Goal: Task Accomplishment & Management: Use online tool/utility

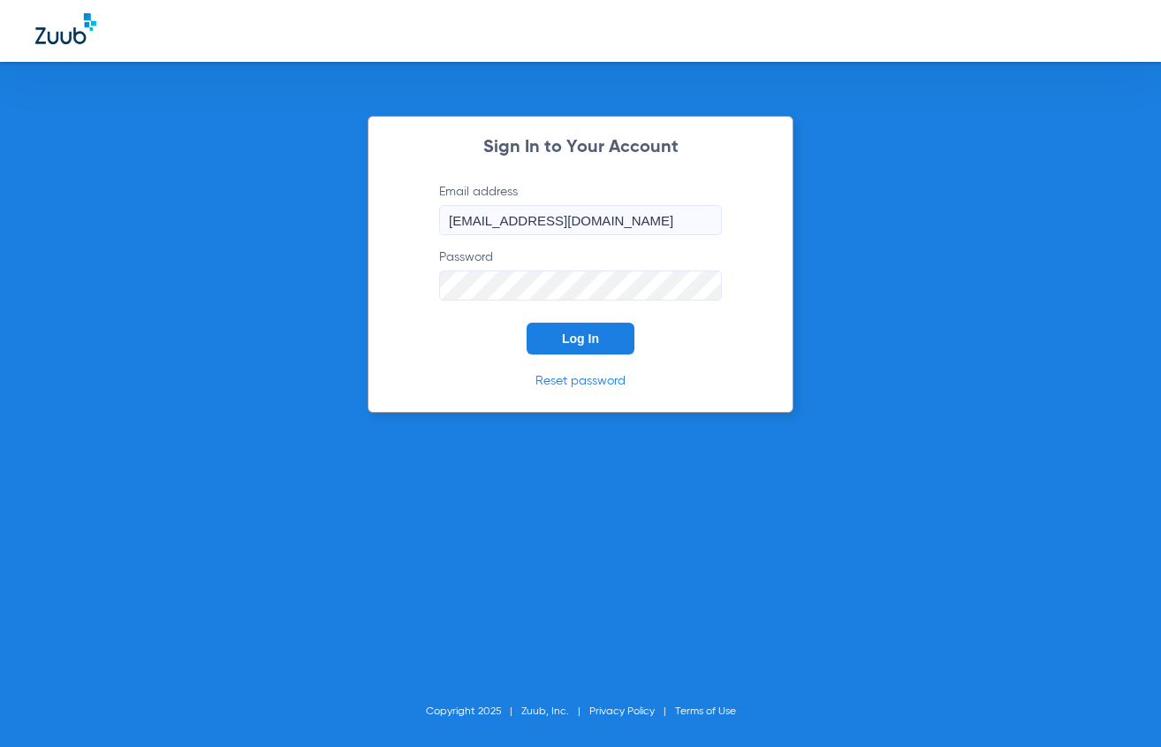
click at [556, 332] on button "Log In" at bounding box center [581, 339] width 108 height 32
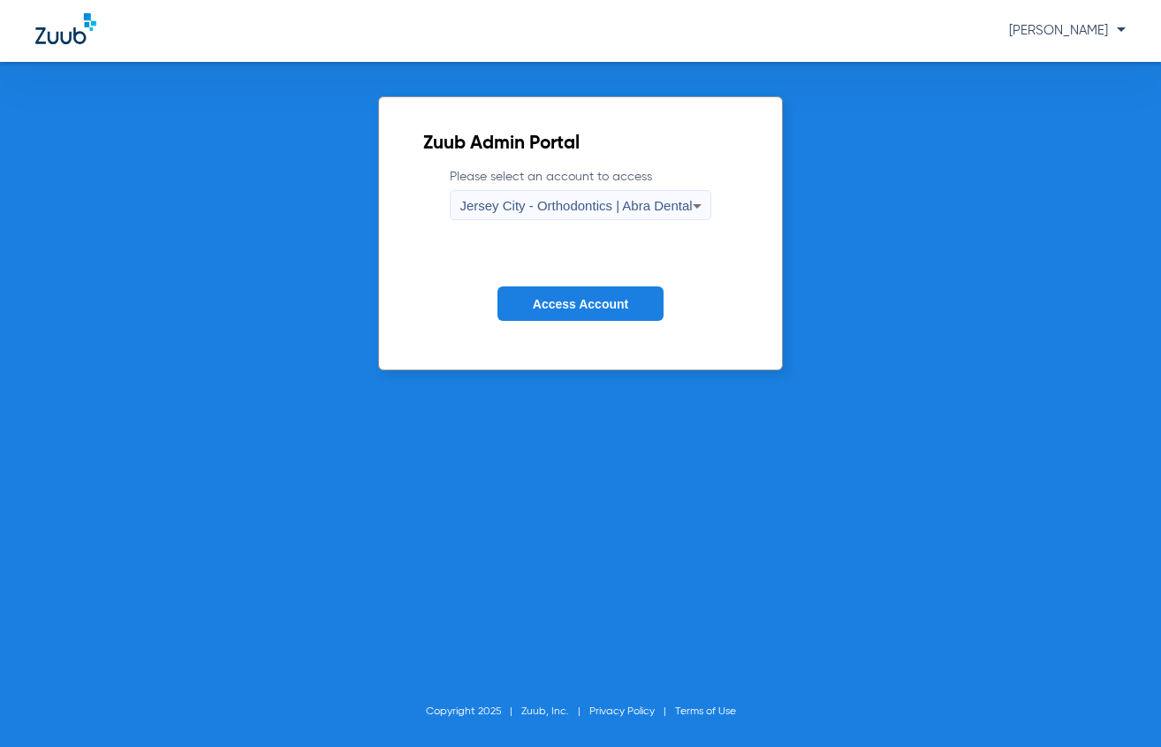
click at [465, 183] on label "Please select an account to access Jersey City - Orthodontics | Abra Dental" at bounding box center [580, 194] width 261 height 52
click at [468, 194] on div "Jersey City - Orthodontics | Abra Dental" at bounding box center [576, 206] width 232 height 30
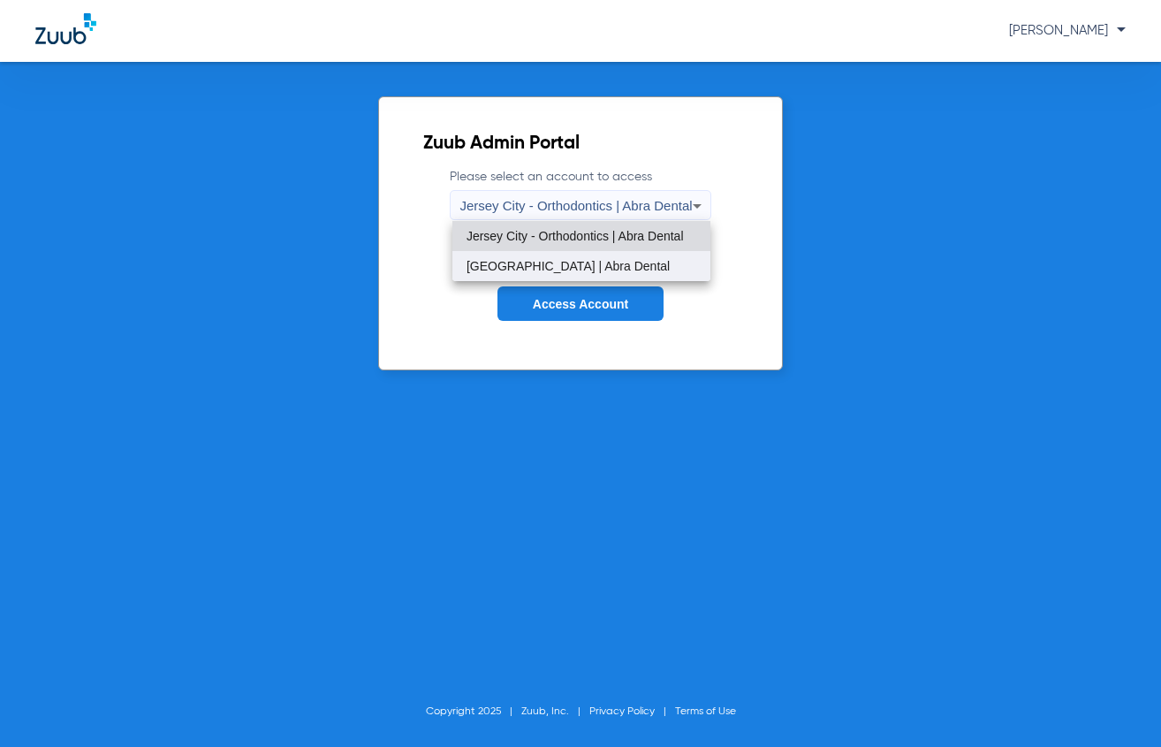
click at [498, 263] on span "[GEOGRAPHIC_DATA] | Abra Dental" at bounding box center [568, 266] width 203 height 12
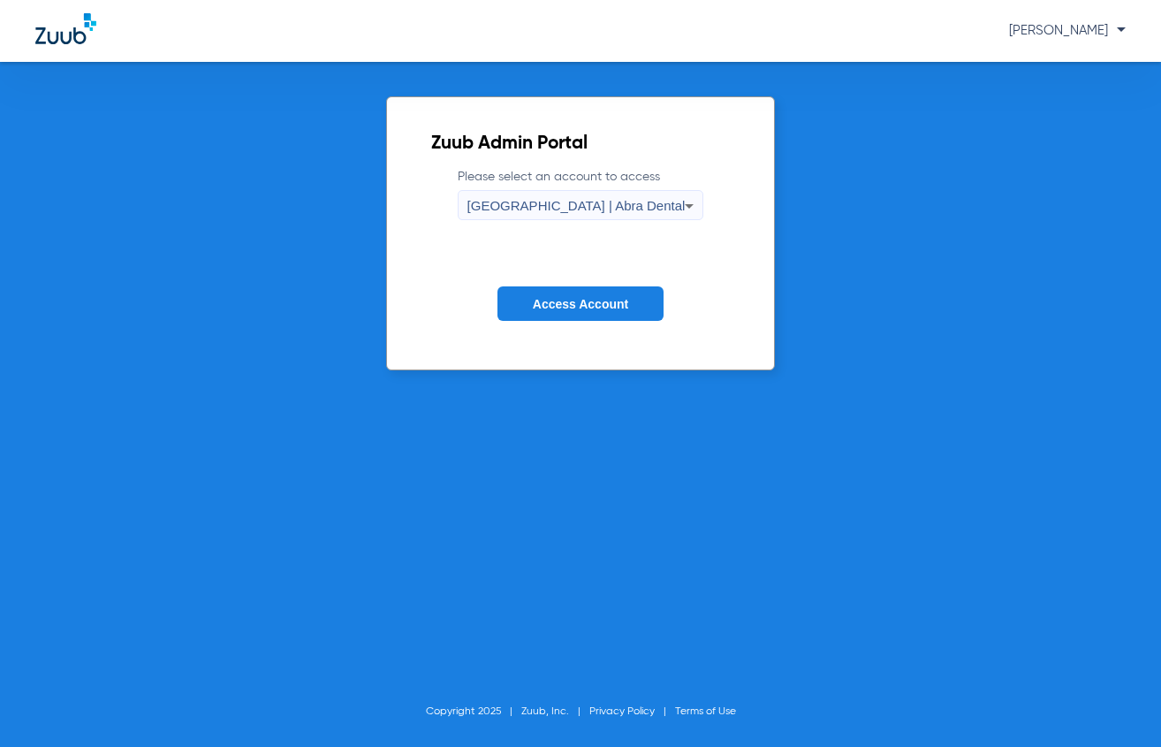
click at [513, 308] on button "Access Account" at bounding box center [581, 303] width 166 height 34
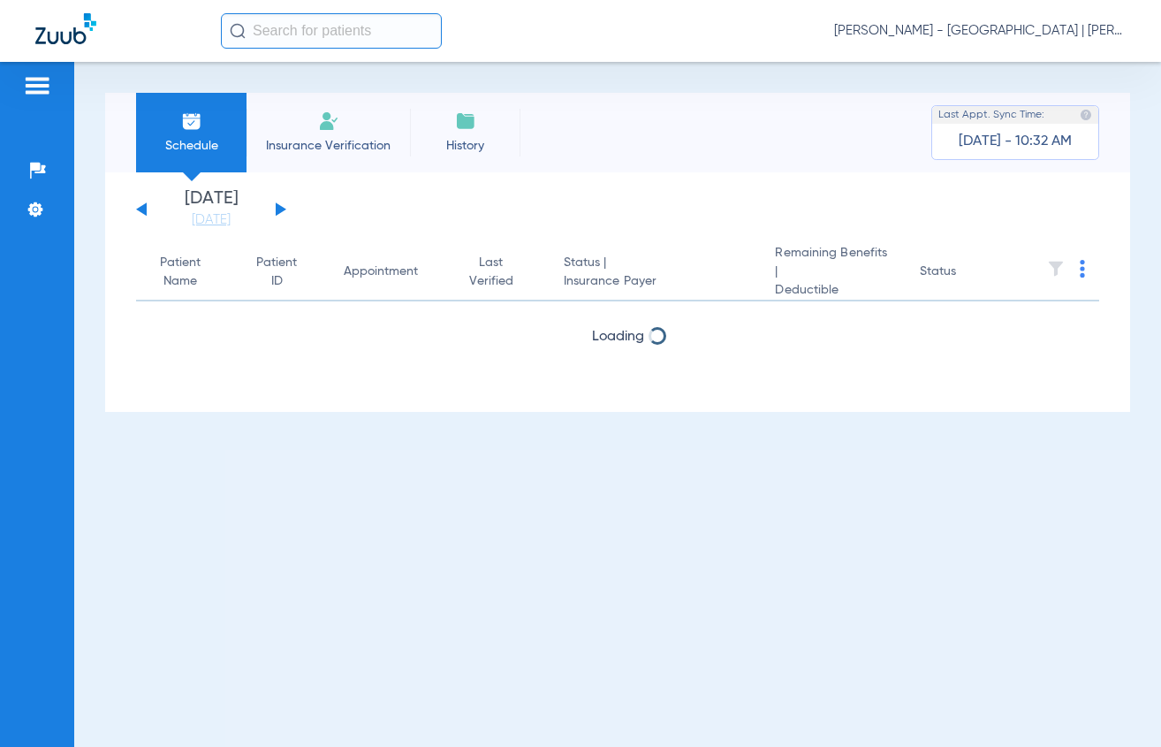
click at [301, 34] on input "text" at bounding box center [331, 30] width 221 height 35
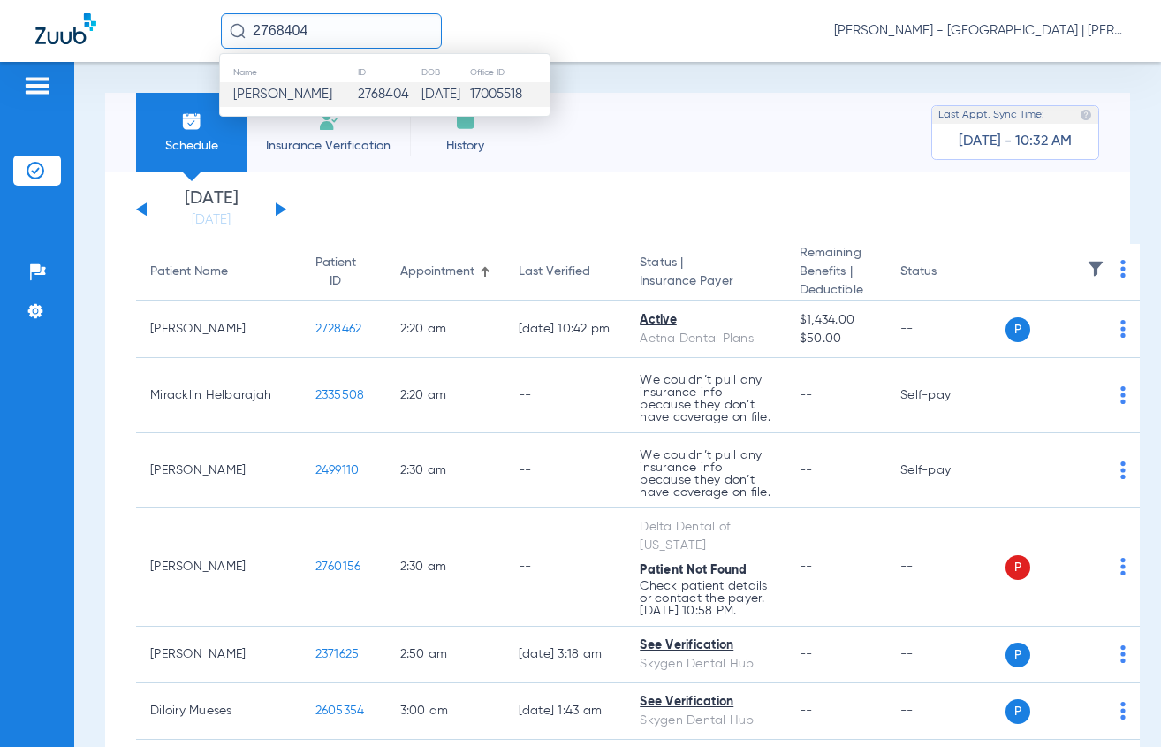
type input "2768404"
click at [280, 96] on span "[PERSON_NAME]" at bounding box center [282, 93] width 99 height 13
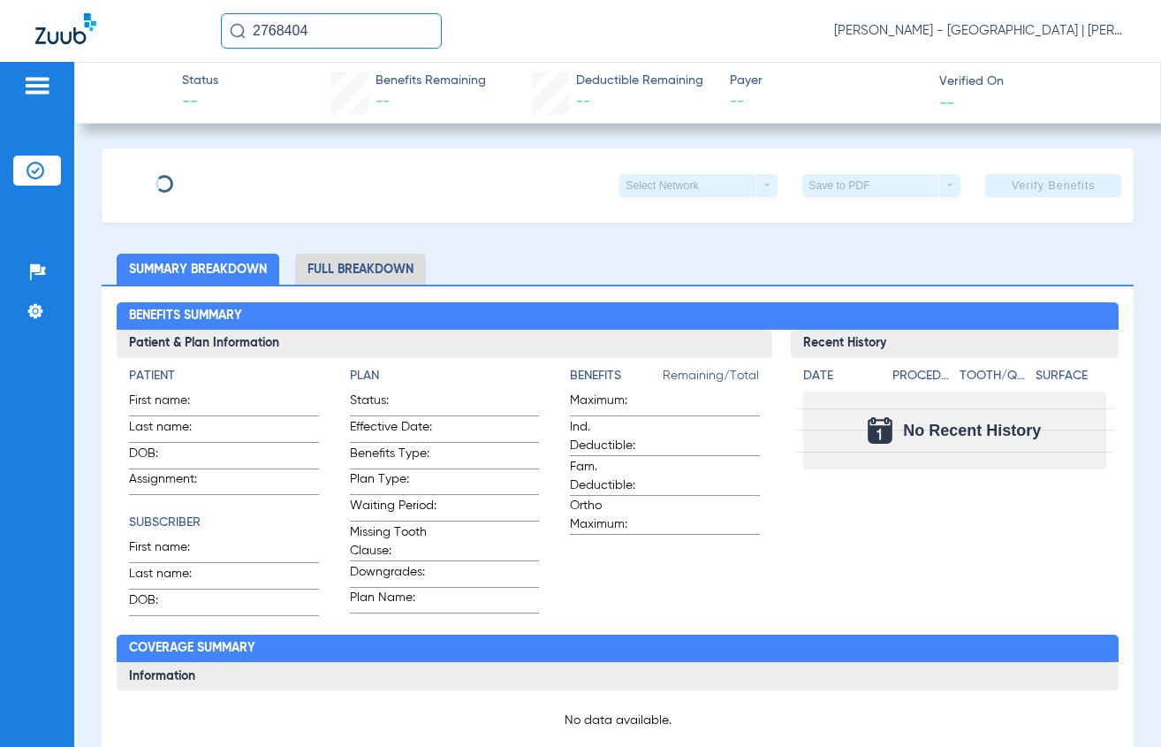
type input "[PERSON_NAME]"
type input "[DATE]"
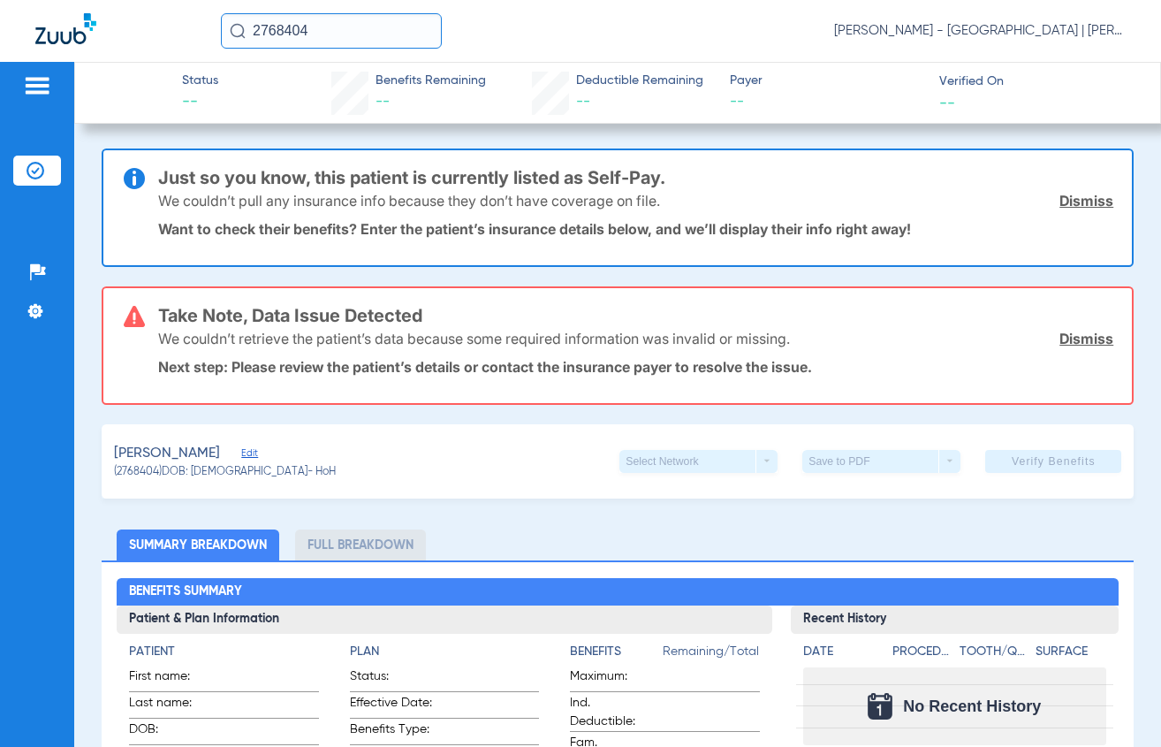
click at [241, 456] on span "Edit" at bounding box center [249, 455] width 16 height 17
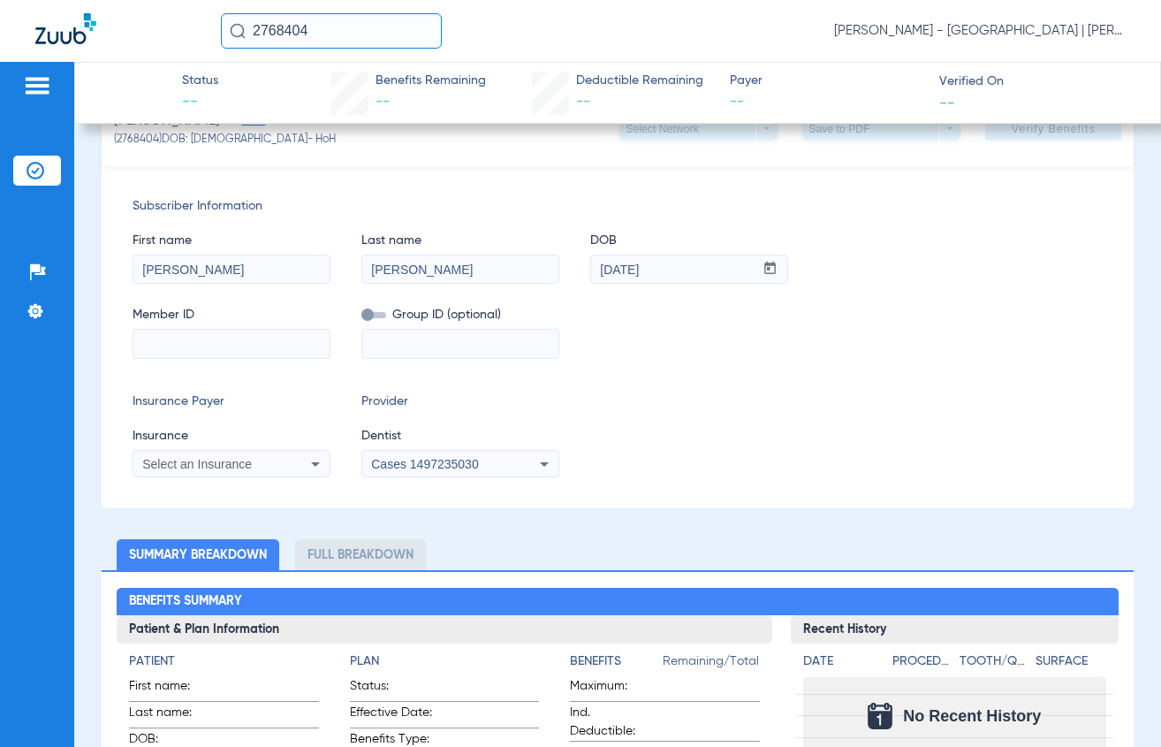
scroll to position [354, 0]
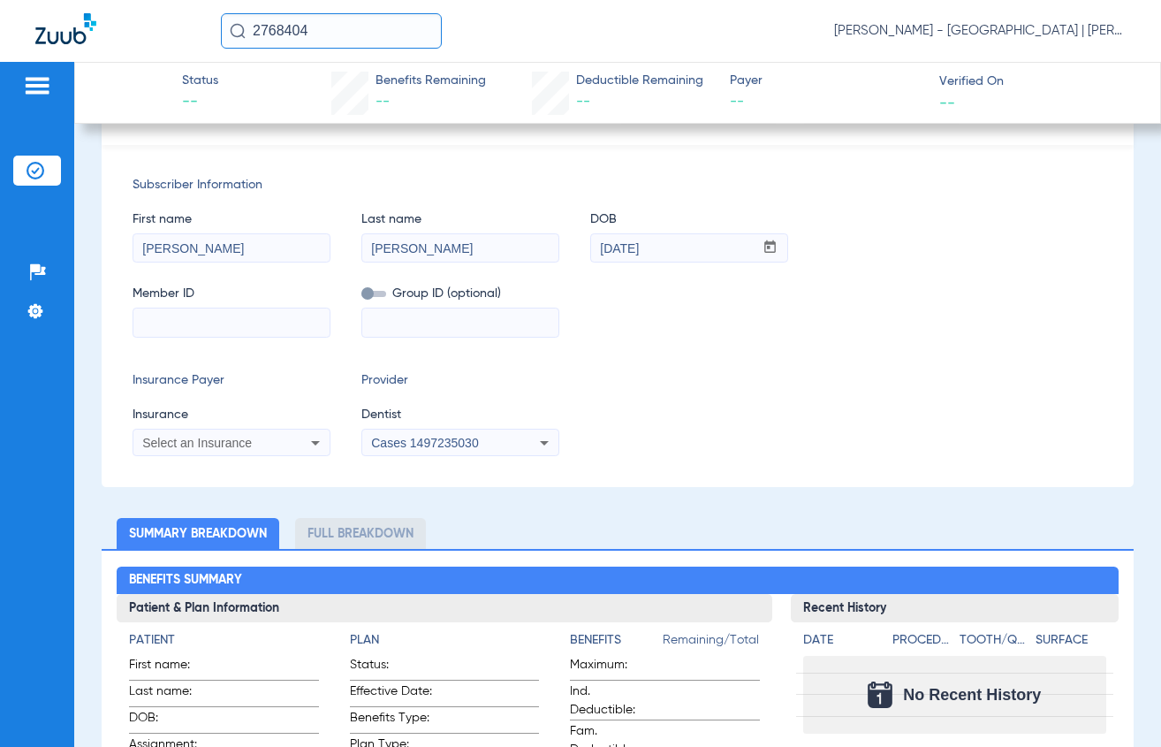
click at [192, 338] on div "Subscriber Information First name [PERSON_NAME] Last name [PERSON_NAME] mm / dd…" at bounding box center [618, 316] width 1033 height 342
click at [186, 325] on input at bounding box center [231, 322] width 196 height 28
paste input "993605347"
type input "993605347"
click at [313, 368] on div "Subscriber Information First name [PERSON_NAME] Last name [PERSON_NAME] mm / dd…" at bounding box center [618, 316] width 1033 height 342
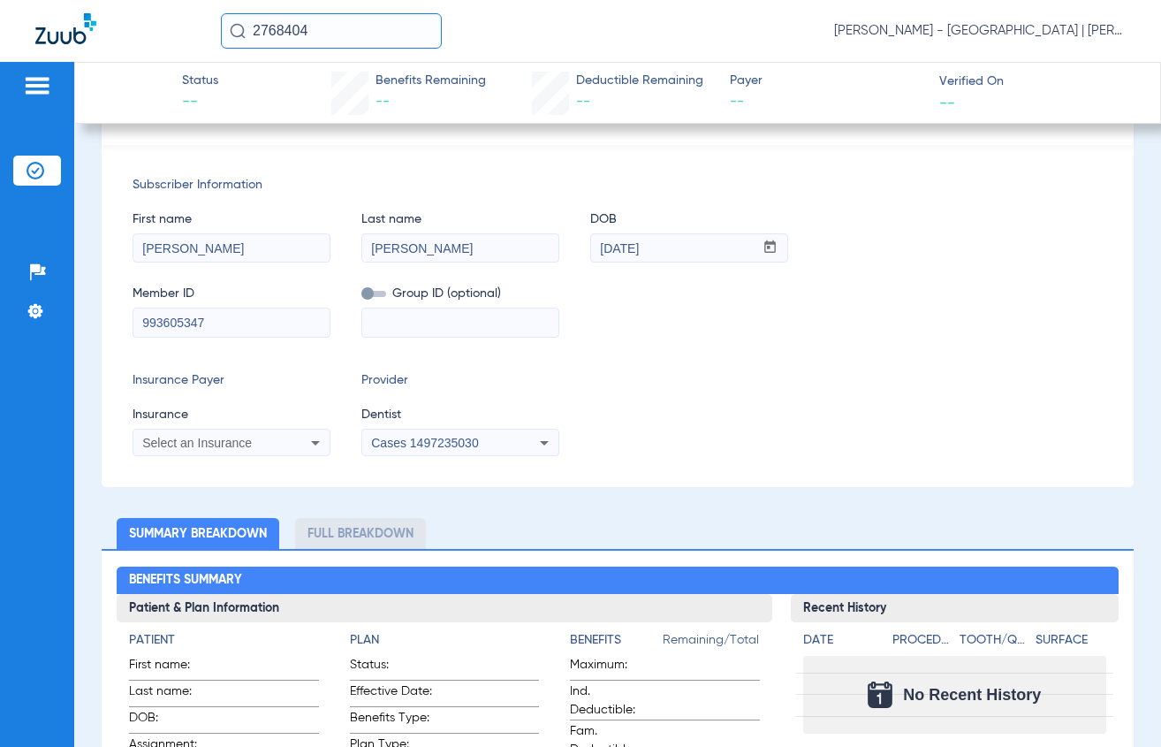
click at [429, 309] on input at bounding box center [460, 322] width 196 height 28
paste input "1756063"
type input "1756063"
click at [257, 443] on div "Select an Insurance" at bounding box center [213, 443] width 142 height 12
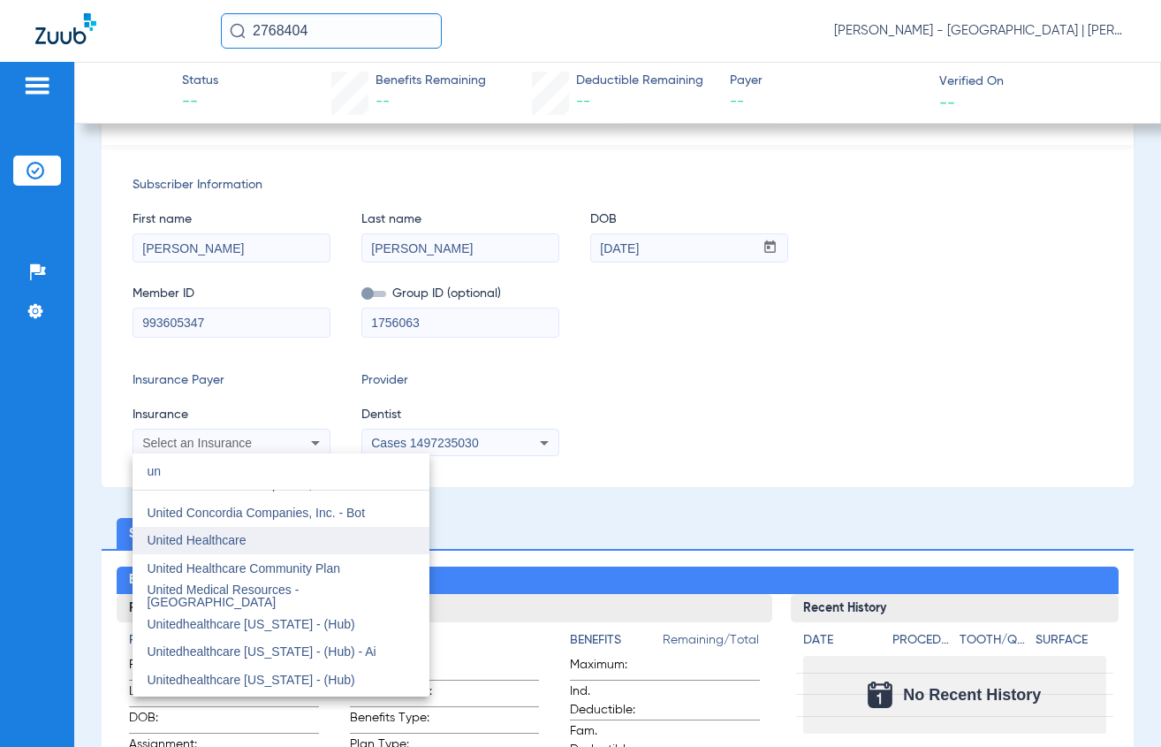
type input "un"
click at [235, 543] on span "United Healthcare" at bounding box center [196, 540] width 99 height 14
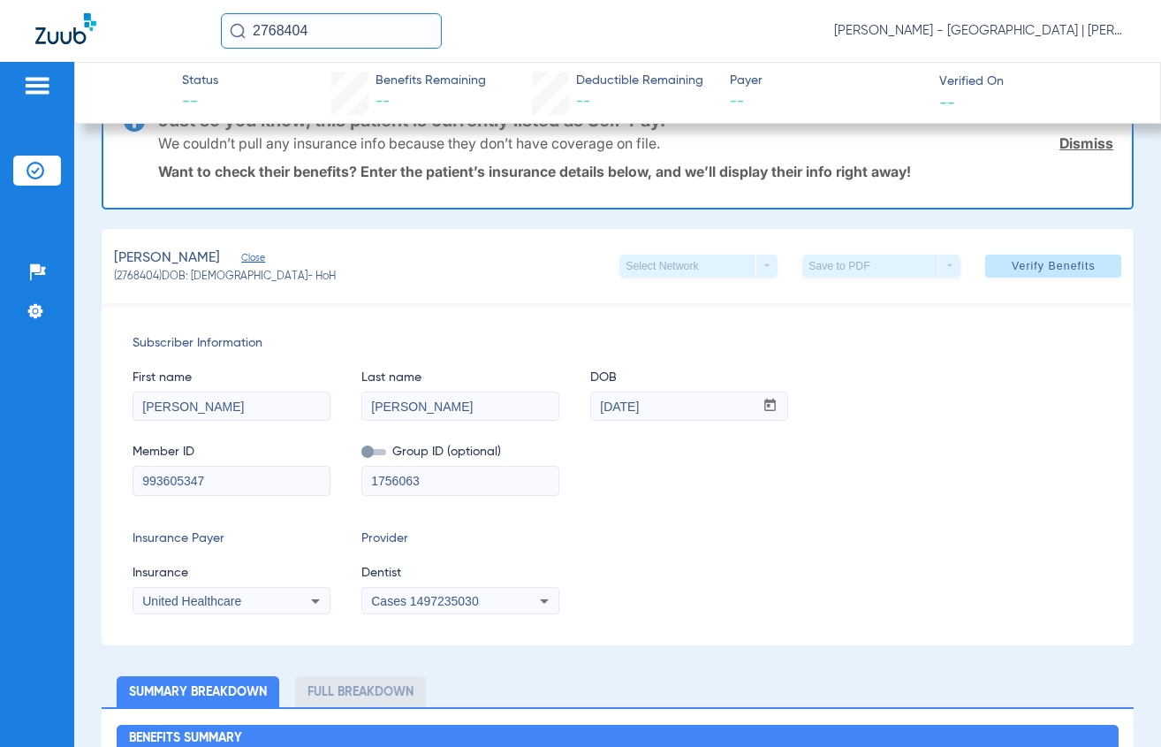
scroll to position [39, 0]
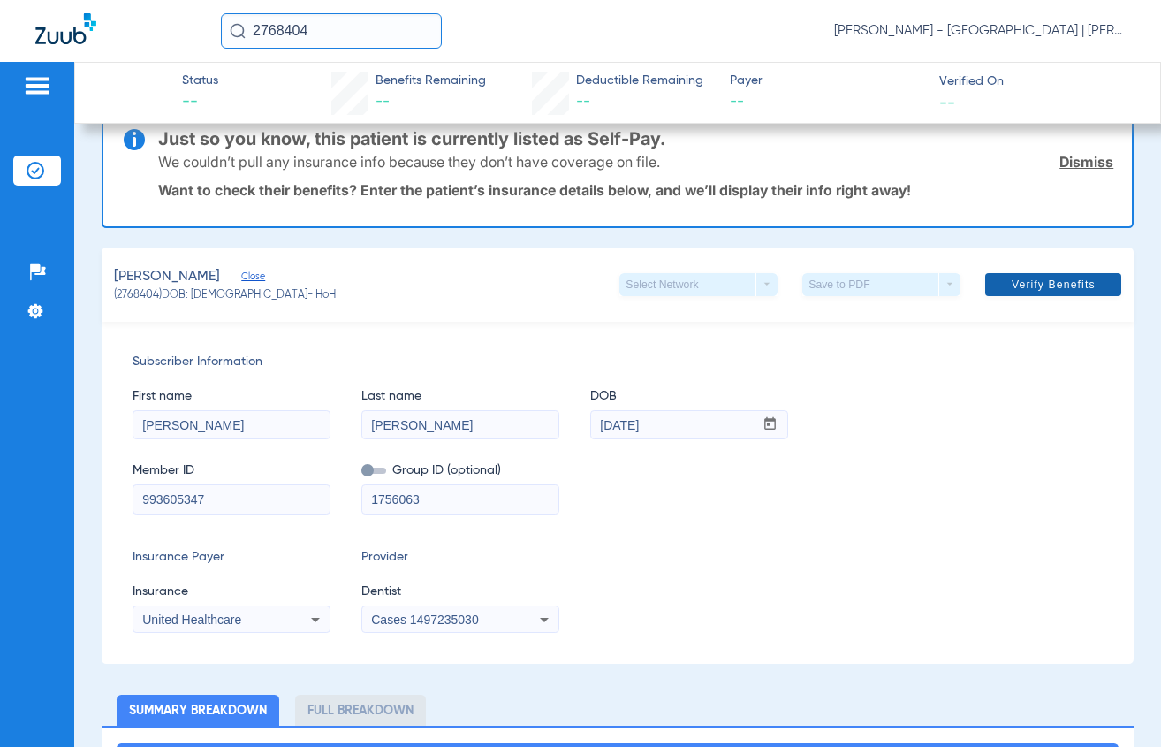
click at [1028, 285] on span "Verify Benefits" at bounding box center [1054, 285] width 84 height 14
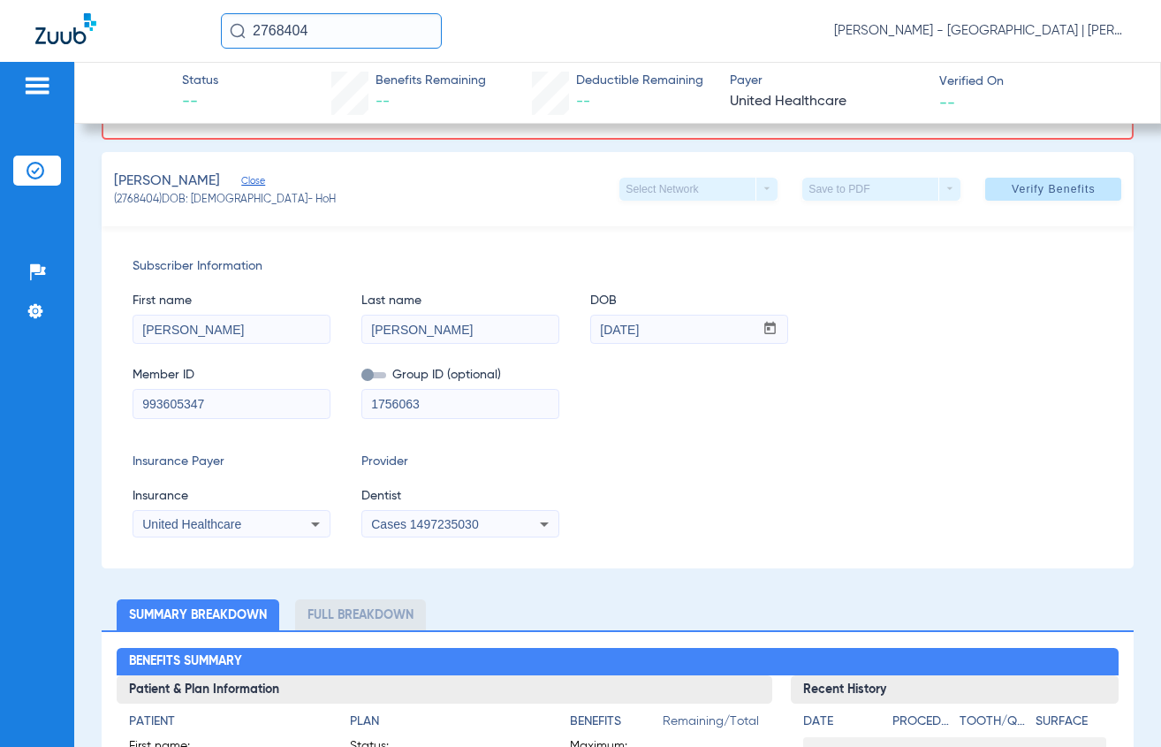
scroll to position [0, 0]
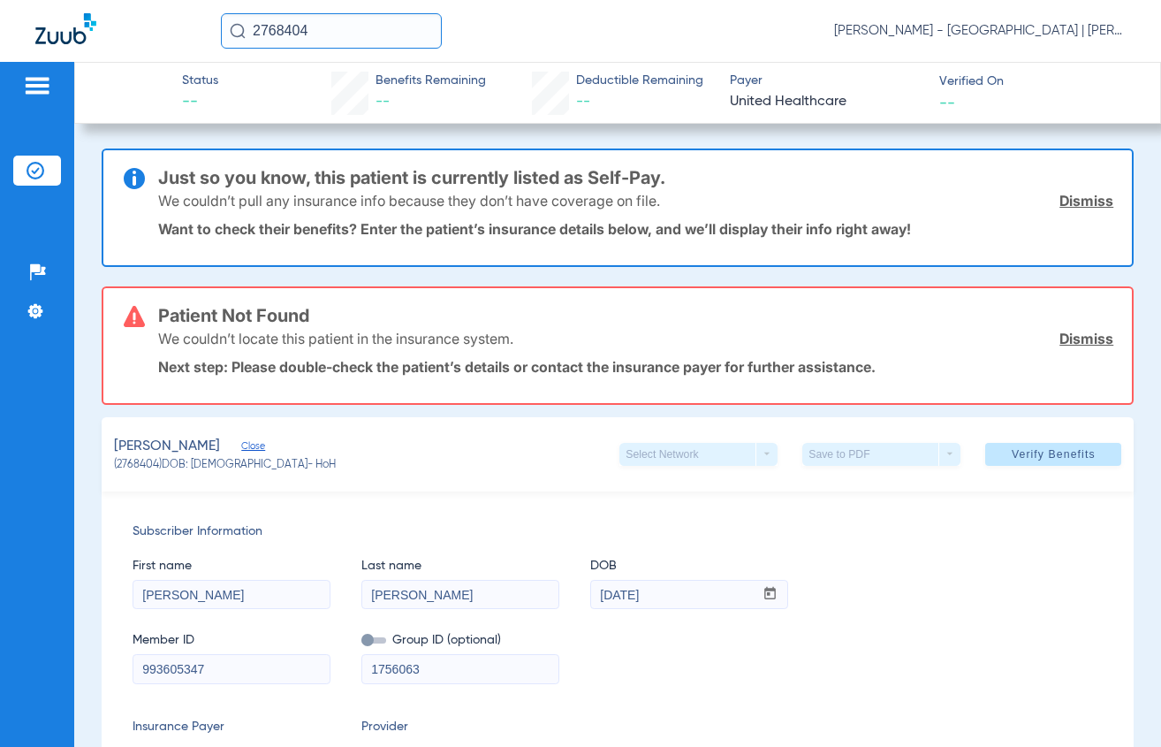
drag, startPoint x: 223, startPoint y: 600, endPoint x: 131, endPoint y: 604, distance: 92.0
click at [131, 604] on div "Subscriber Information First name [PERSON_NAME] Last name [PERSON_NAME] mm / dd…" at bounding box center [618, 662] width 1033 height 342
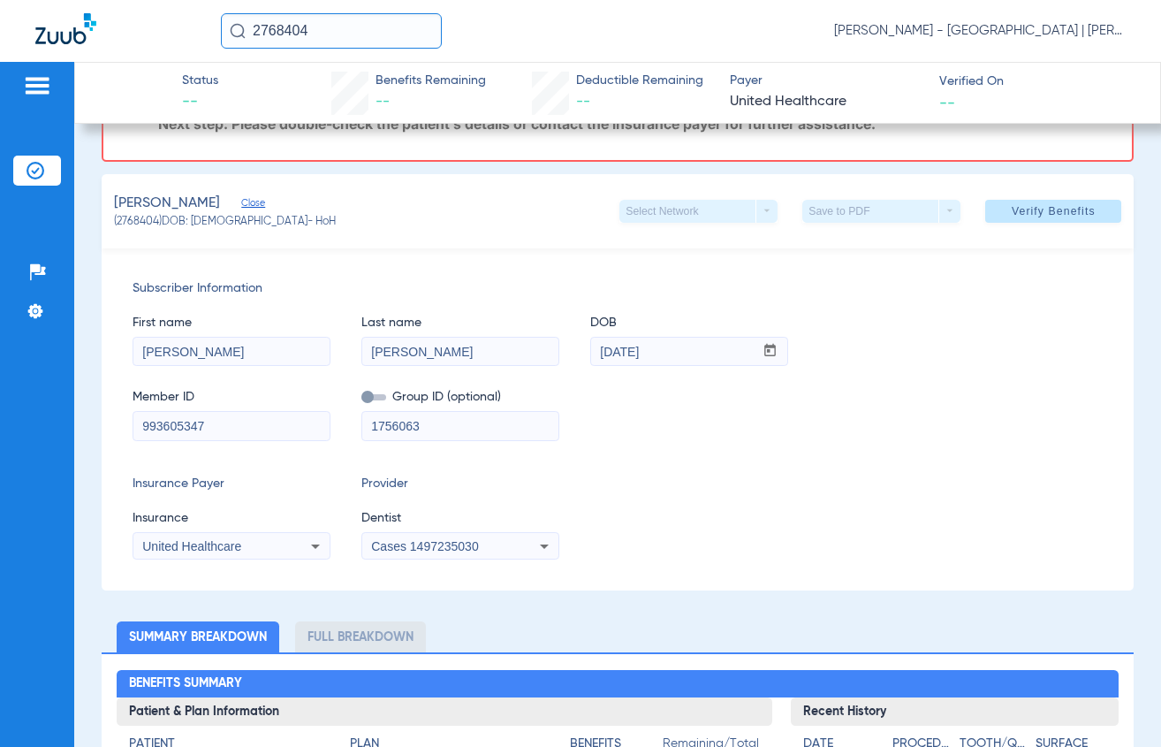
scroll to position [354, 0]
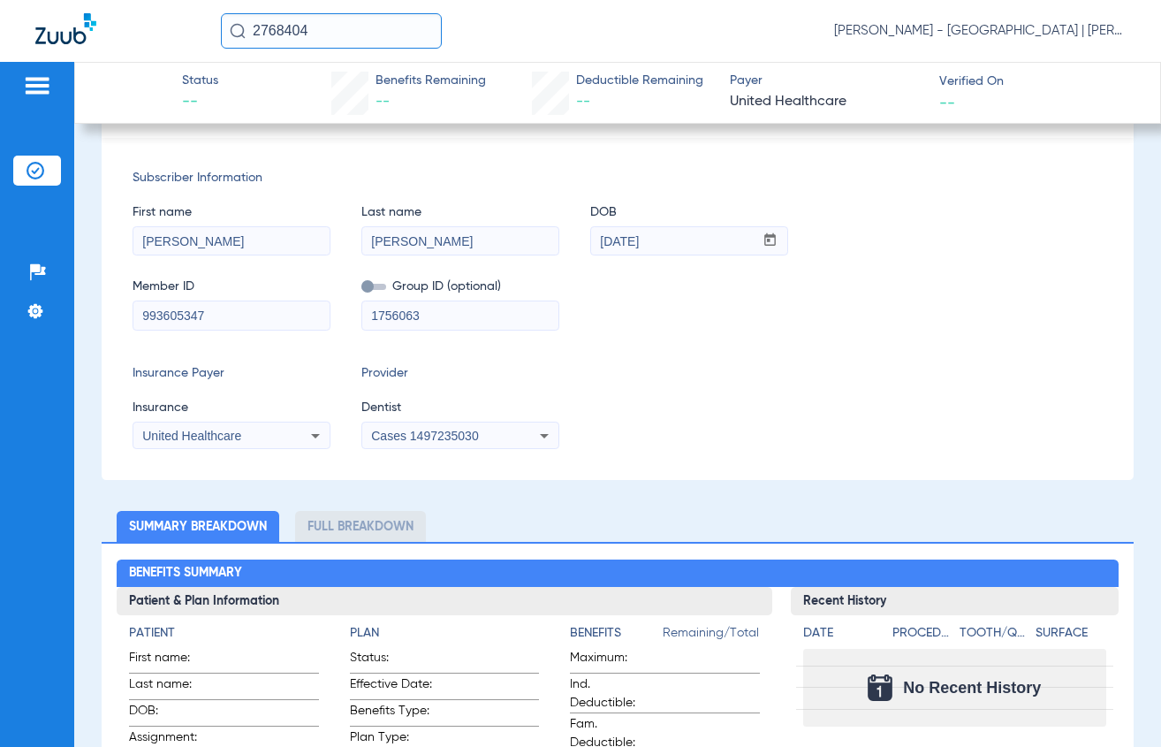
click at [294, 356] on div "Subscriber Information First name [PERSON_NAME] Last name [PERSON_NAME] mm / dd…" at bounding box center [618, 309] width 1033 height 342
click at [793, 361] on div "Subscriber Information First name [PERSON_NAME] Last name [PERSON_NAME] mm / dd…" at bounding box center [618, 309] width 1033 height 342
click at [208, 432] on span "United Healthcare" at bounding box center [191, 436] width 99 height 14
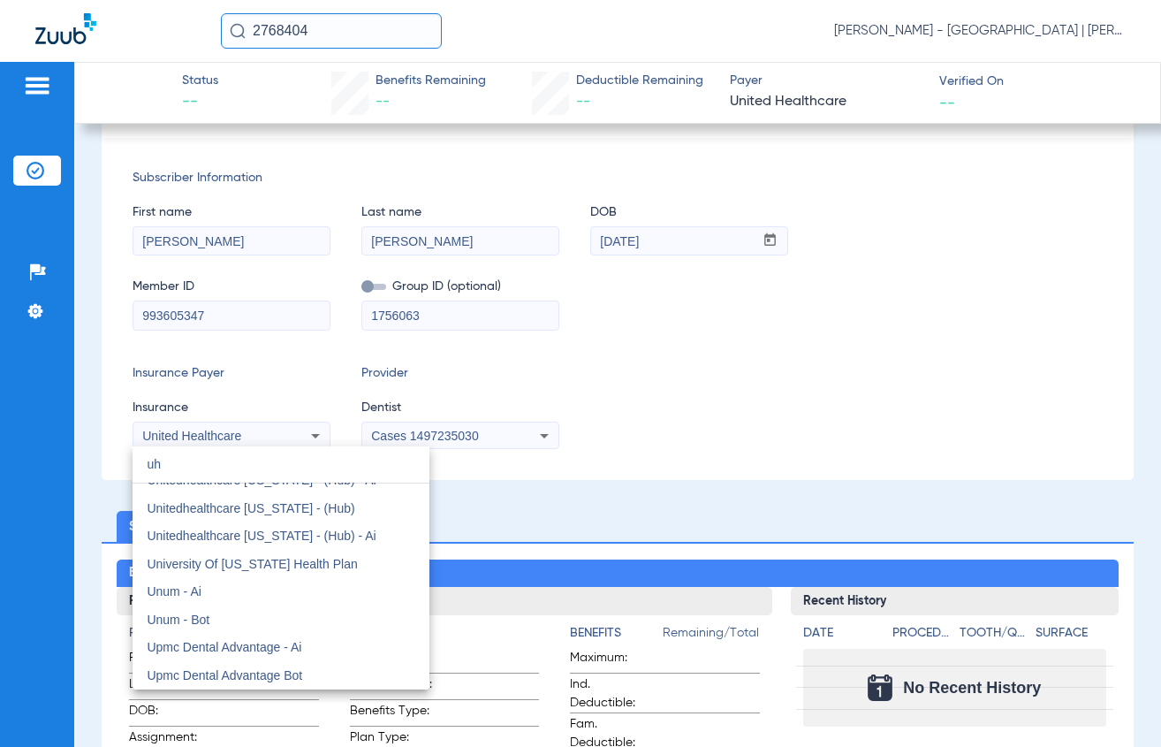
scroll to position [0, 0]
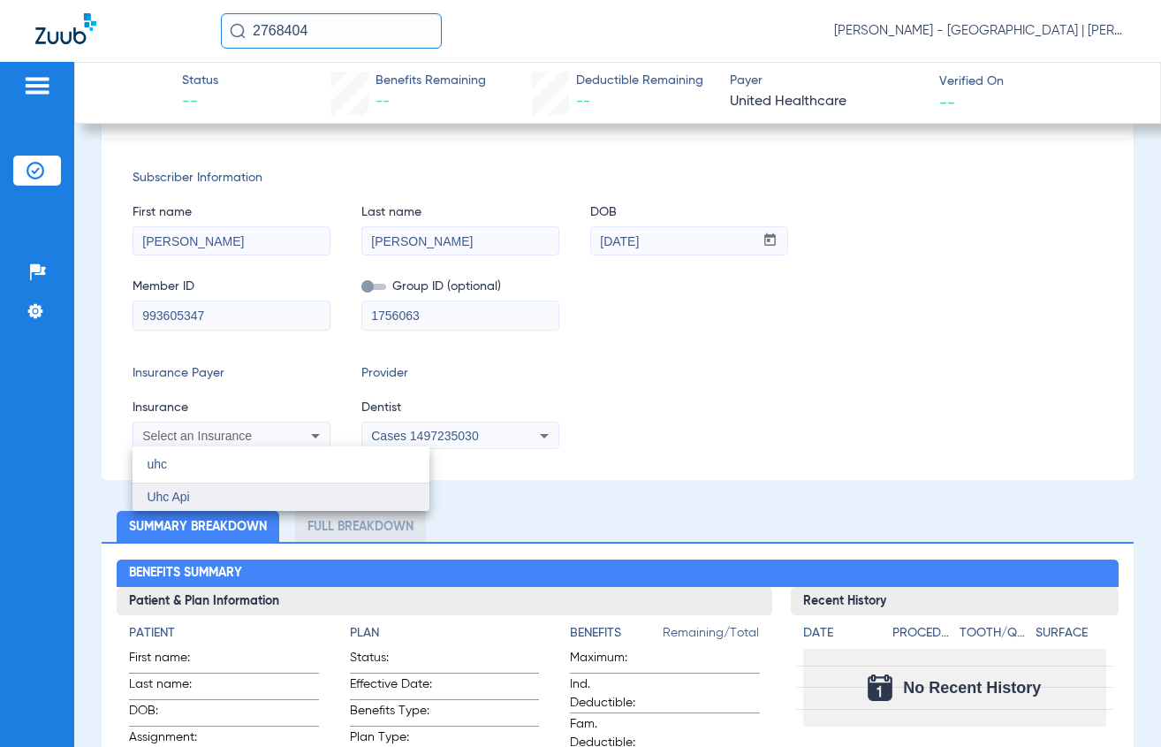
type input "uhc"
click at [274, 486] on mat-option "Uhc Api" at bounding box center [281, 497] width 297 height 28
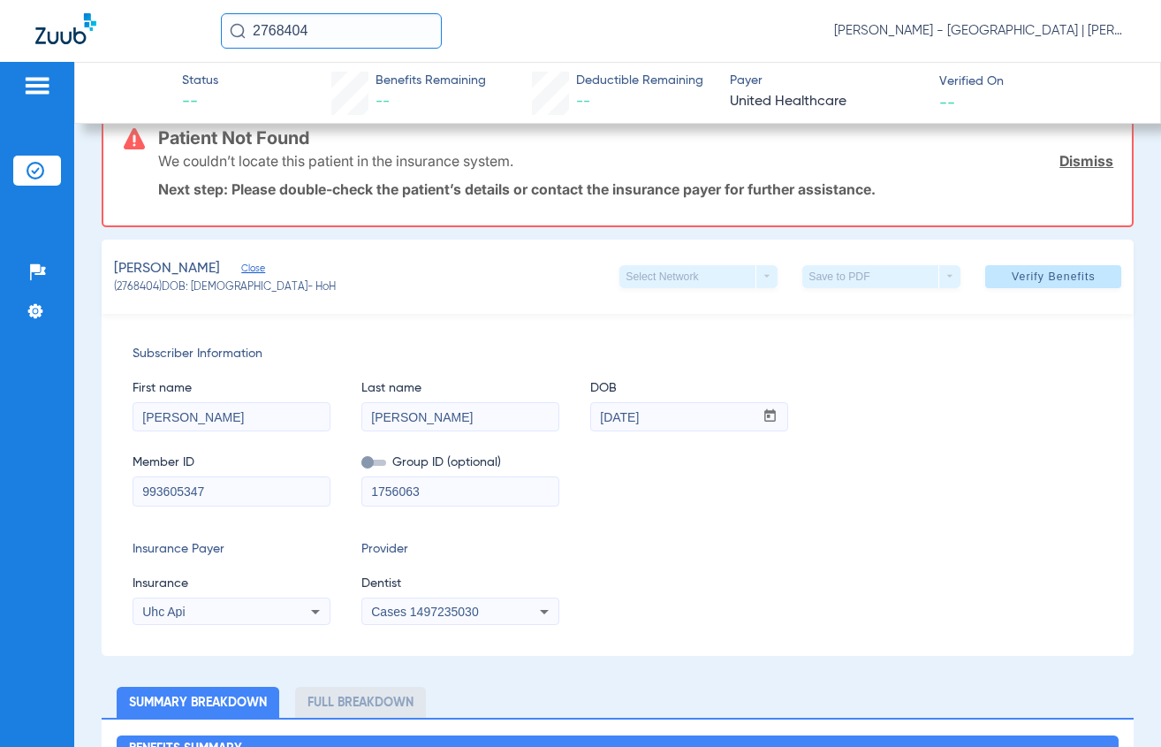
scroll to position [177, 0]
click at [1012, 278] on span "Verify Benefits" at bounding box center [1054, 277] width 84 height 14
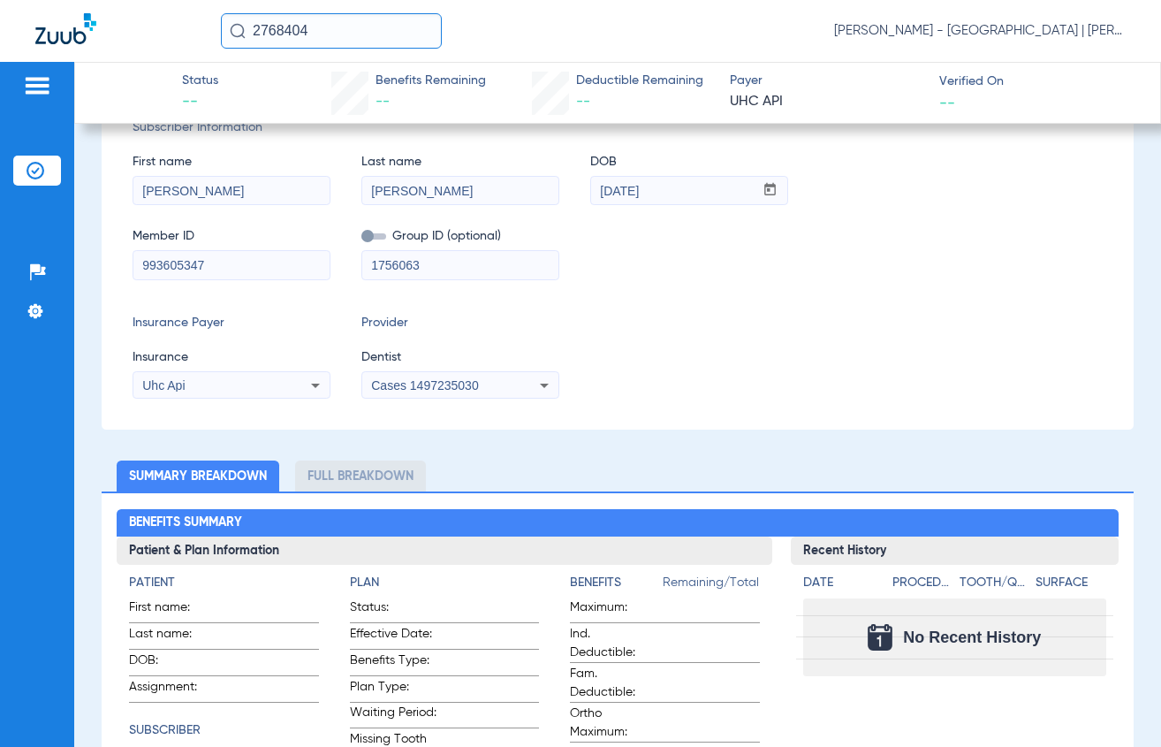
scroll to position [265, 0]
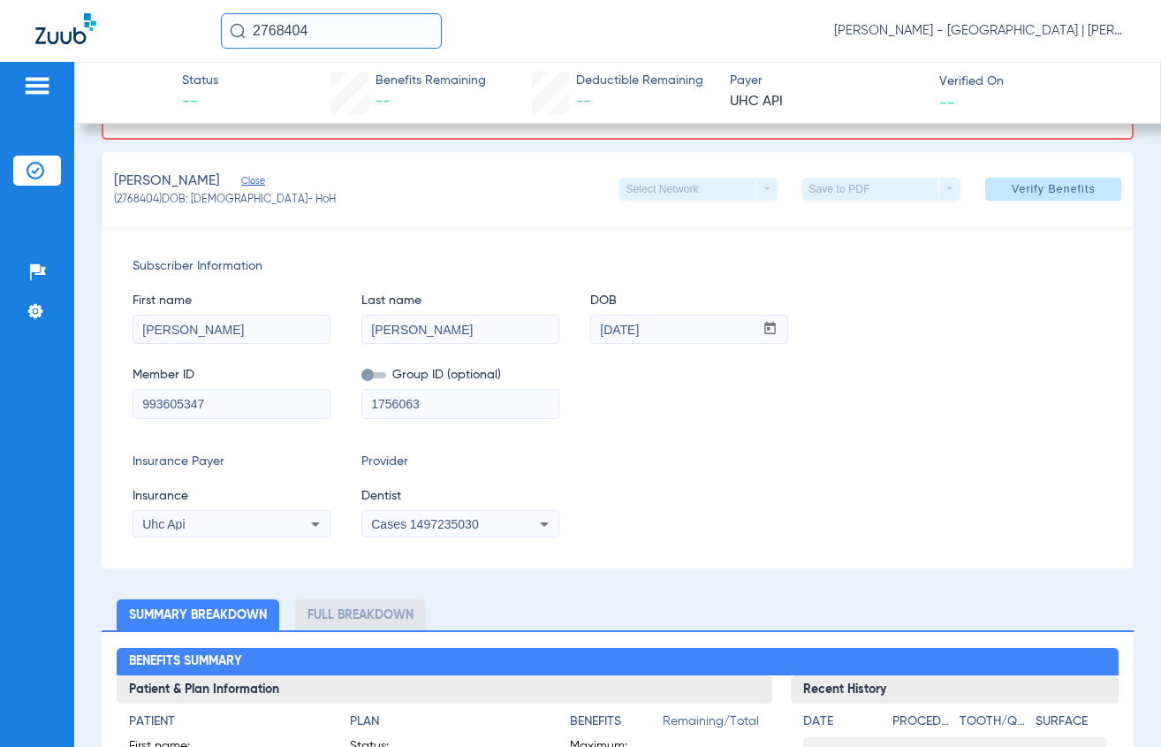
drag, startPoint x: 1058, startPoint y: 337, endPoint x: 916, endPoint y: 19, distance: 347.7
click at [1058, 337] on div "First name [PERSON_NAME] Last name [PERSON_NAME] mm / dd / yyyy [DATE]" at bounding box center [618, 310] width 971 height 68
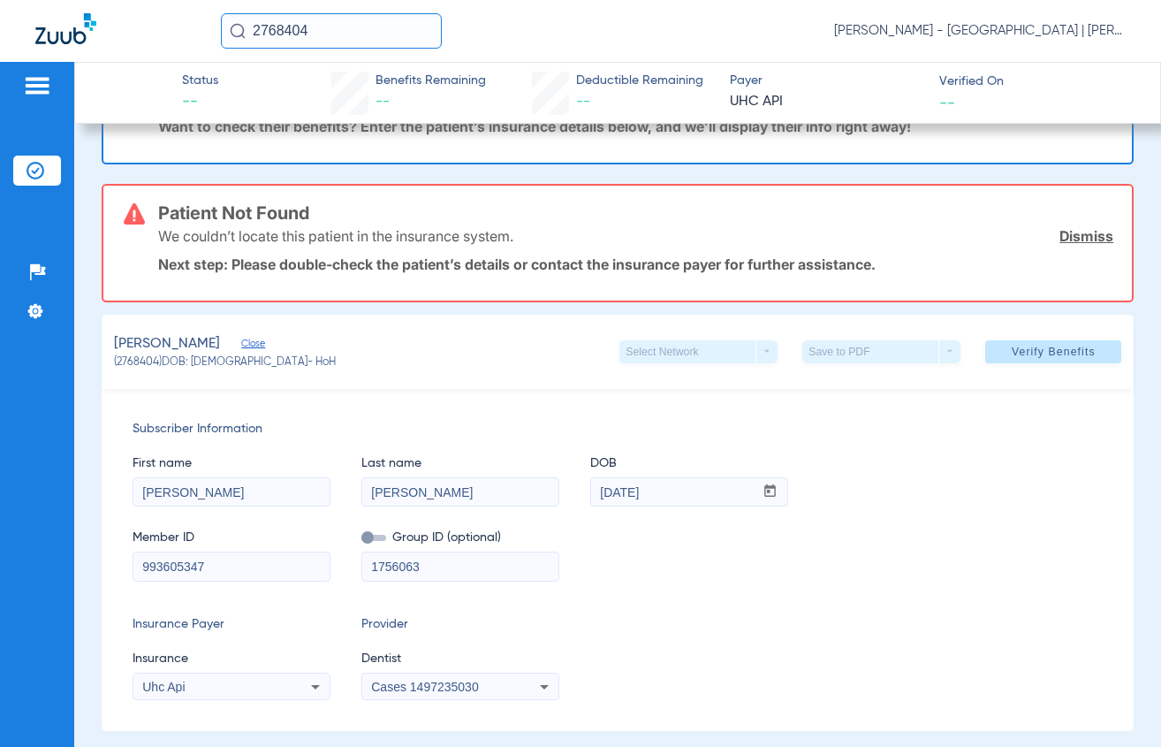
scroll to position [0, 0]
